Goal: Task Accomplishment & Management: Manage account settings

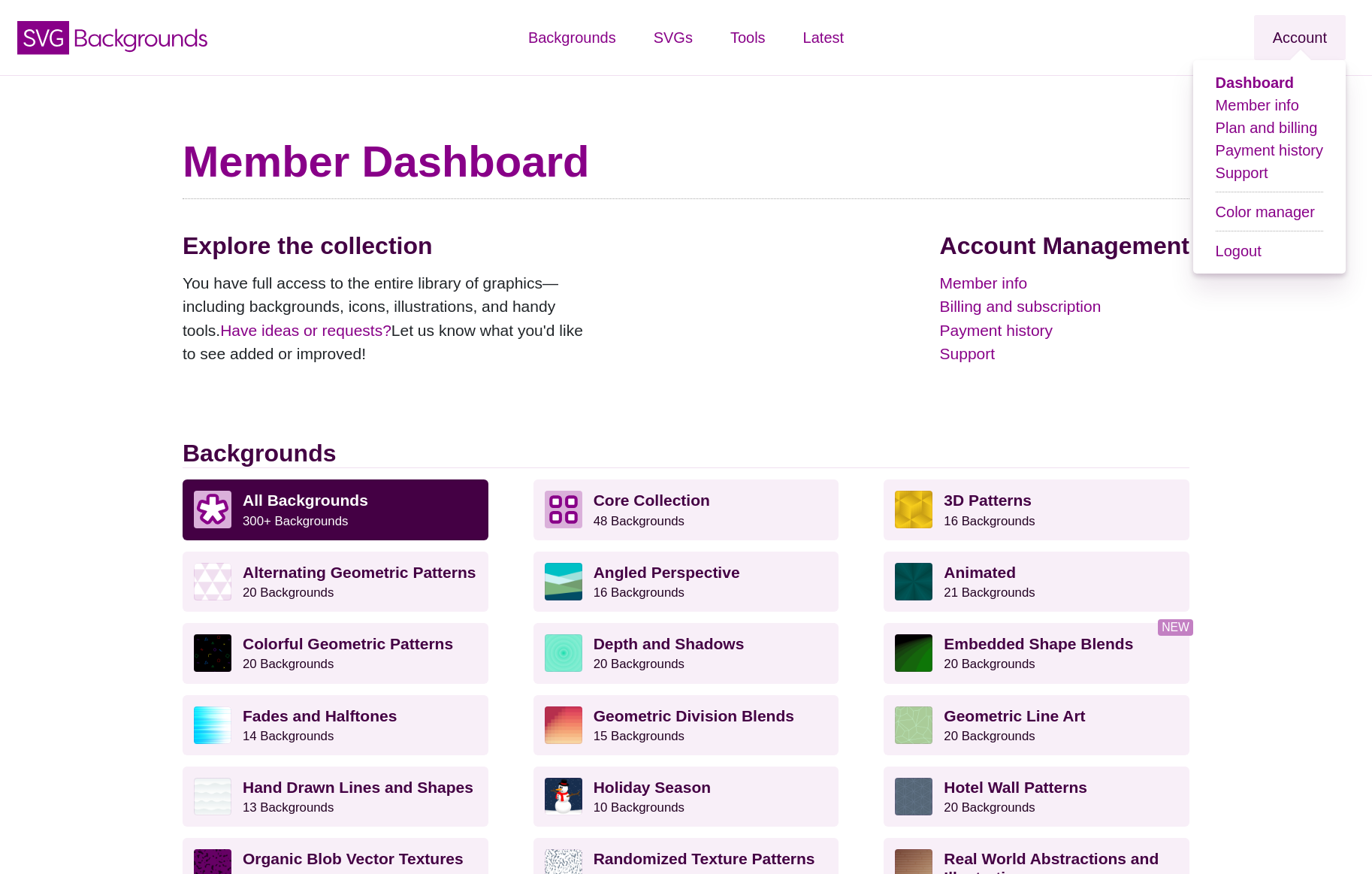
click at [1292, 39] on link "Account" at bounding box center [1300, 38] width 92 height 45
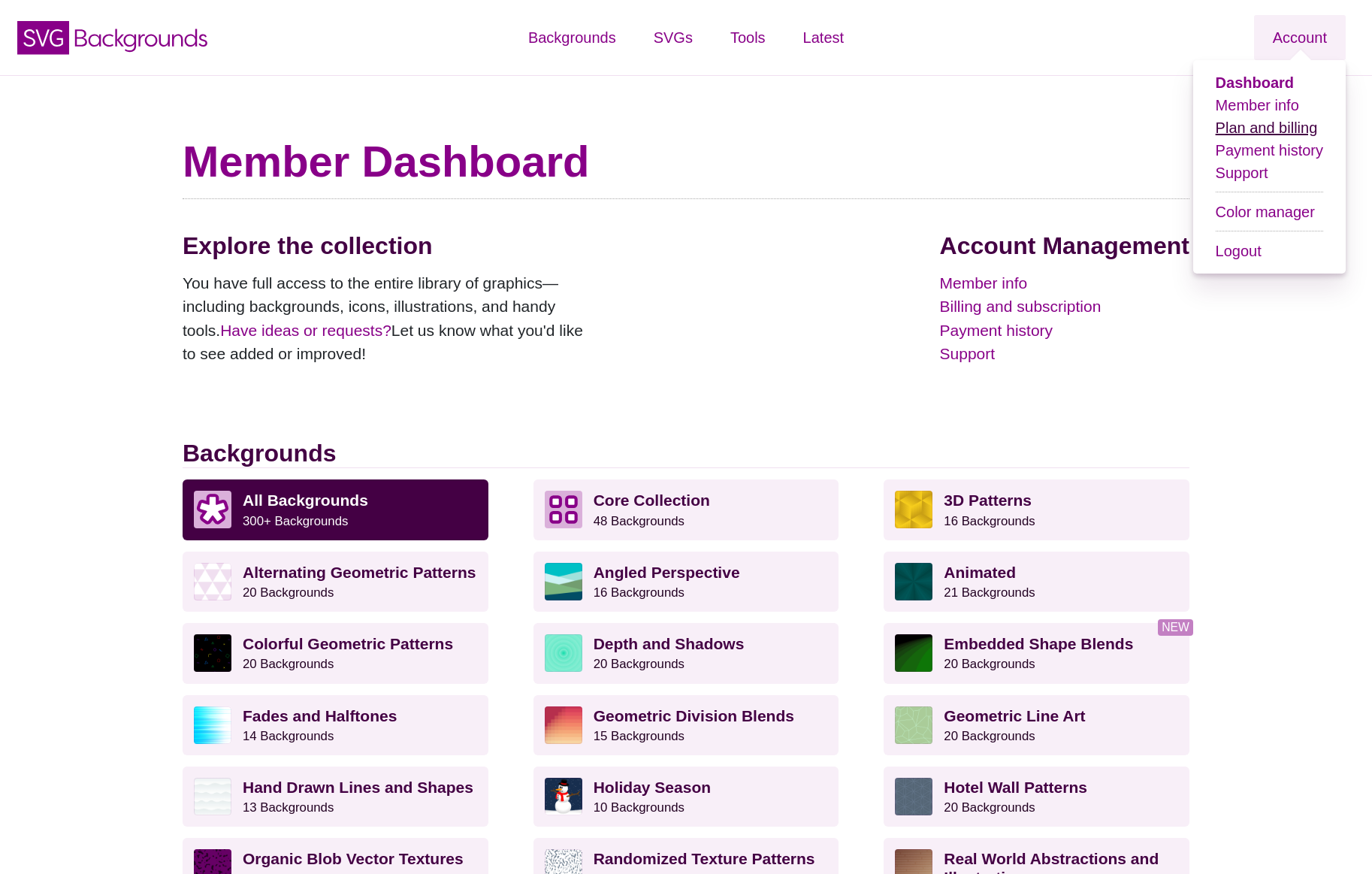
click at [1268, 129] on link "Plan and billing" at bounding box center [1266, 127] width 102 height 17
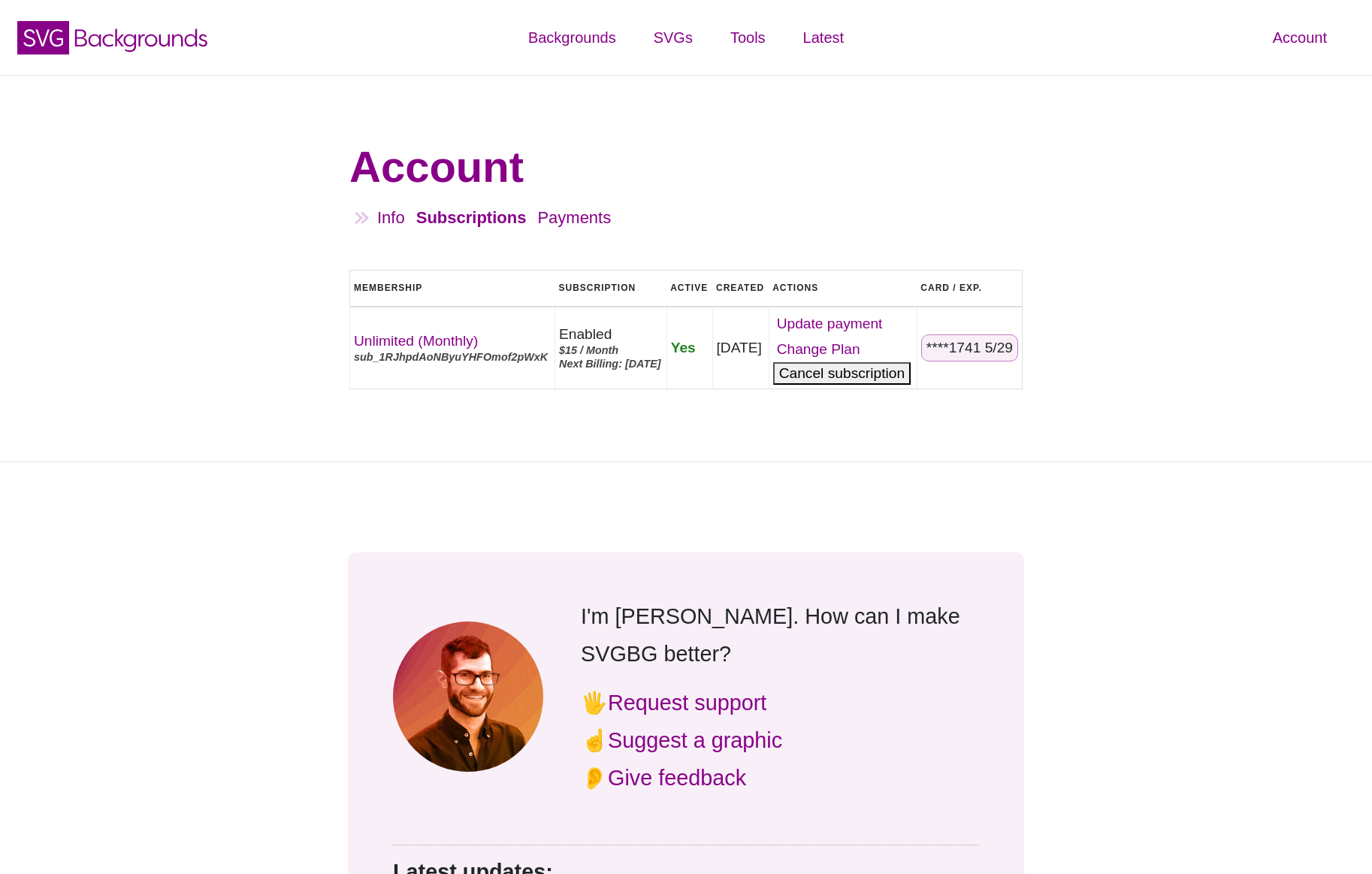
click at [846, 379] on button "Cancel" at bounding box center [843, 373] width 138 height 23
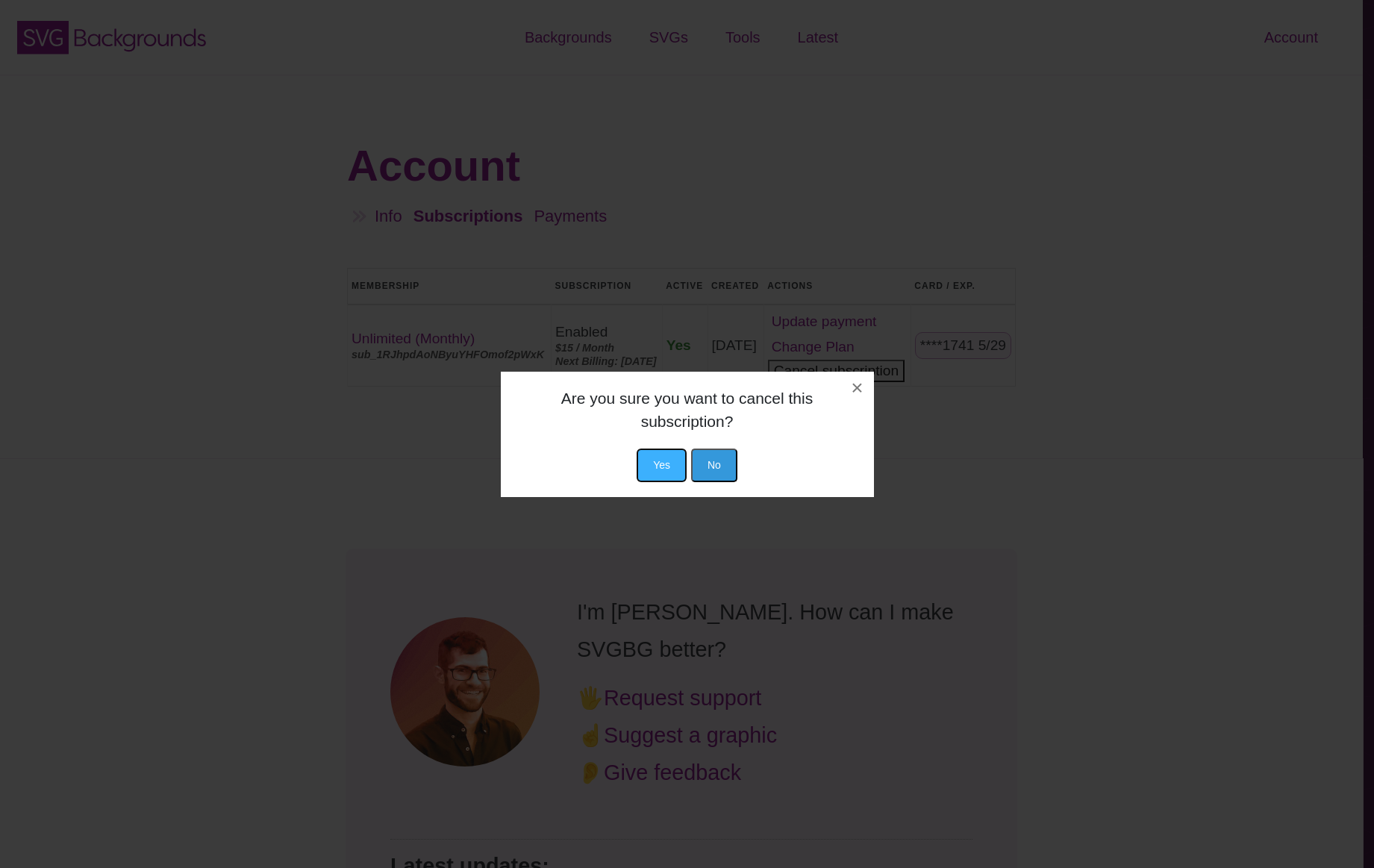
click at [659, 463] on button "Yes" at bounding box center [662, 465] width 50 height 34
click at [662, 462] on button "Yes" at bounding box center [662, 465] width 50 height 34
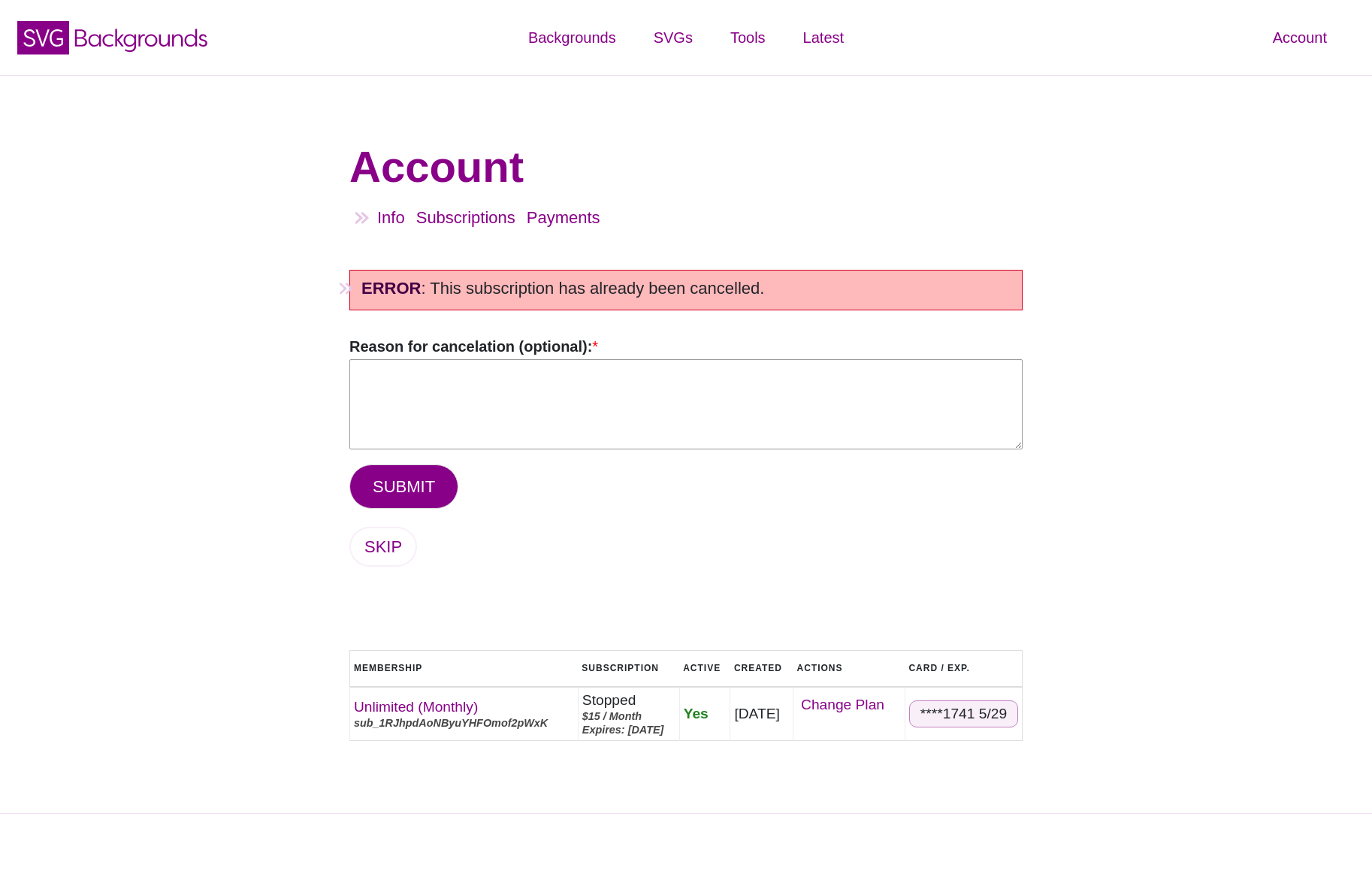
click at [515, 406] on textarea "Reason for cancelation (optional): *" at bounding box center [686, 404] width 673 height 90
click at [391, 550] on link "SKIP" at bounding box center [384, 547] width 68 height 40
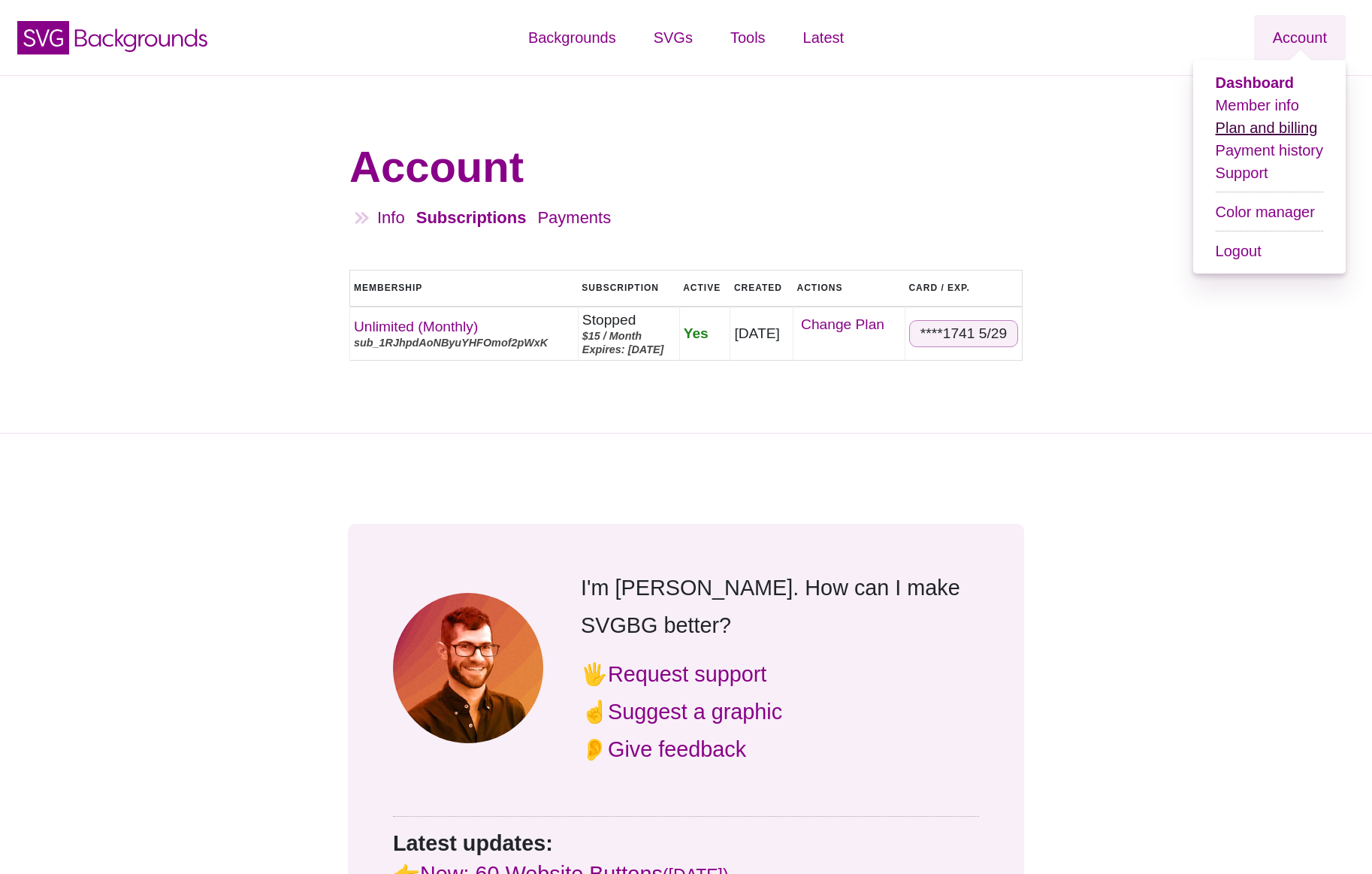
click at [1258, 127] on link "Plan and billing" at bounding box center [1266, 127] width 102 height 17
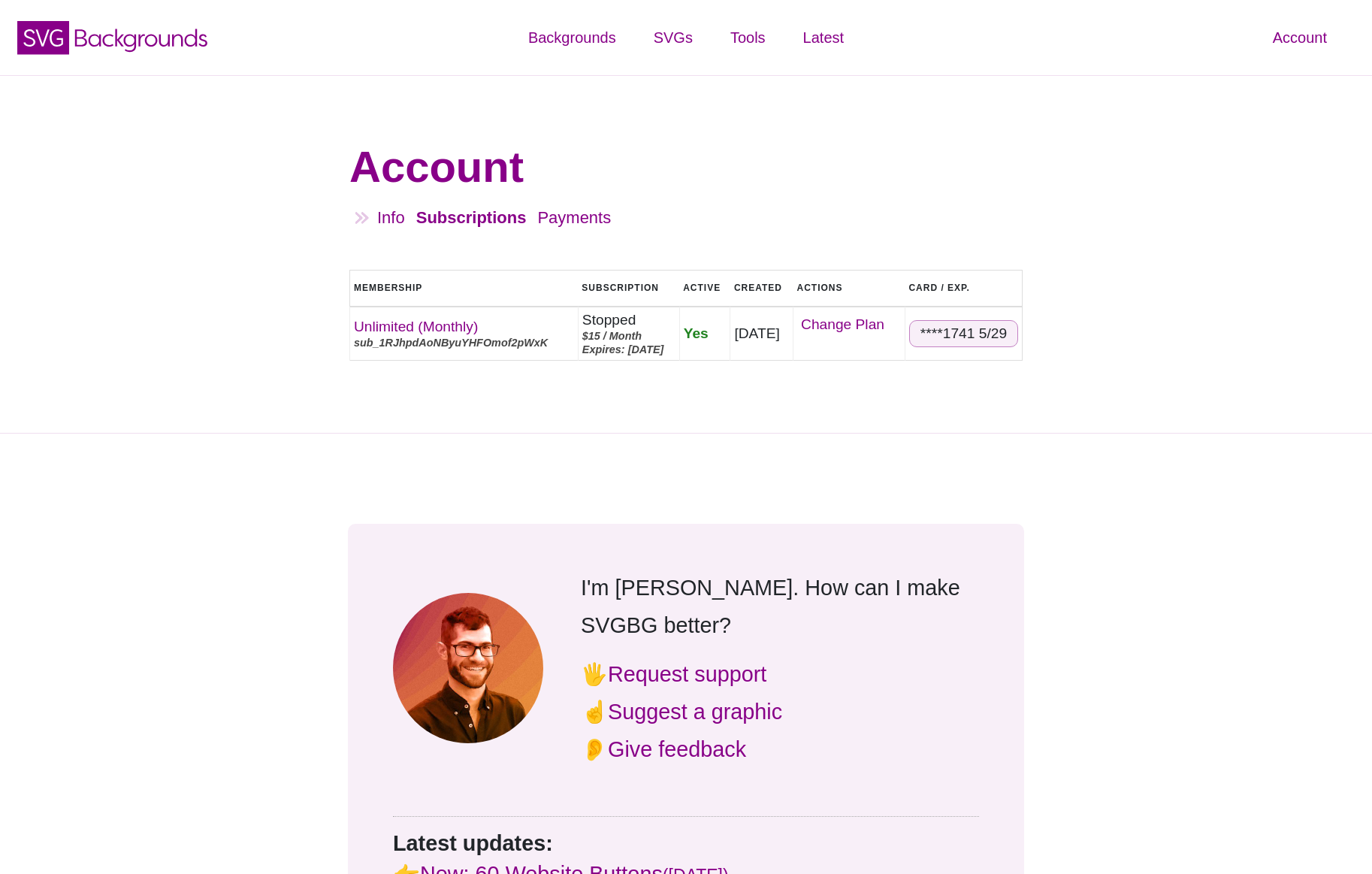
drag, startPoint x: 0, startPoint y: 0, endPoint x: 691, endPoint y: 207, distance: 721.3
click at [691, 207] on ul "Info Subscriptions Payments Logout" at bounding box center [700, 223] width 645 height 38
